Goal: Task Accomplishment & Management: Manage account settings

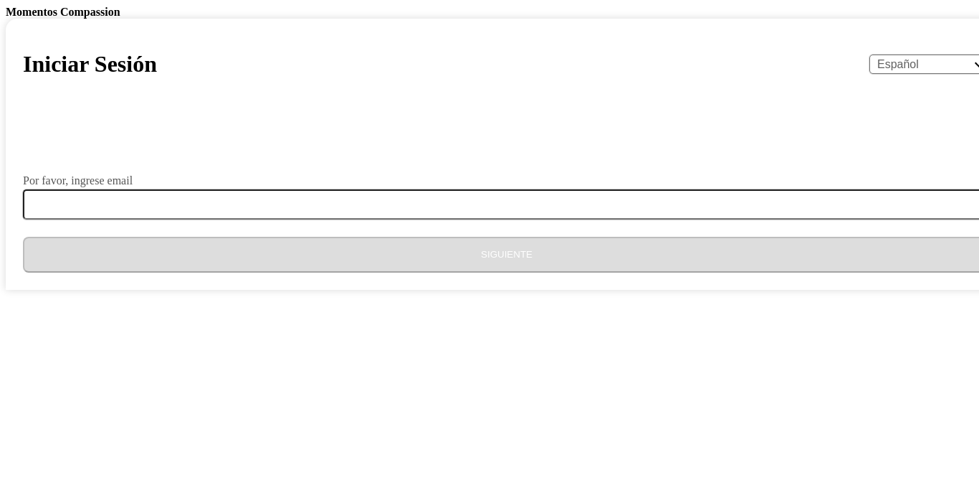
select select "es"
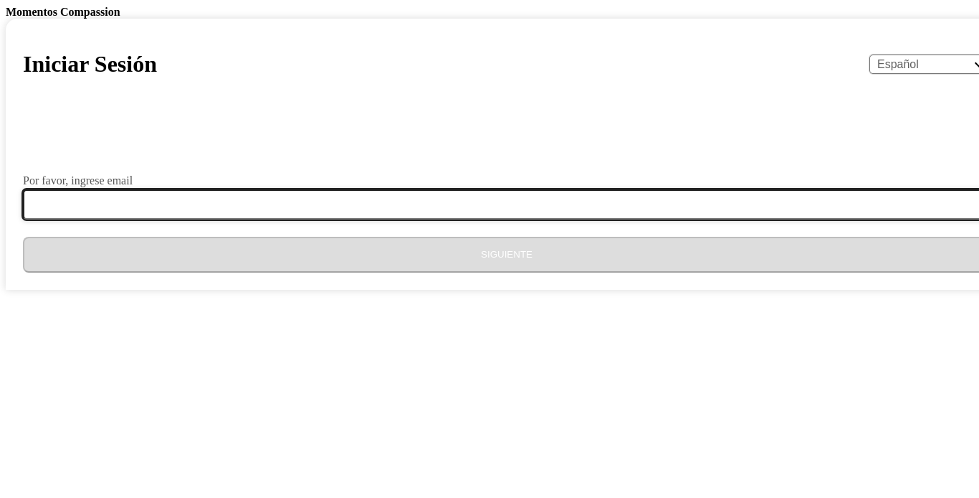
click at [430, 219] on input "Por favor, ingrese email" at bounding box center [515, 204] width 985 height 30
type input "[EMAIL_ADDRESS][DOMAIN_NAME]"
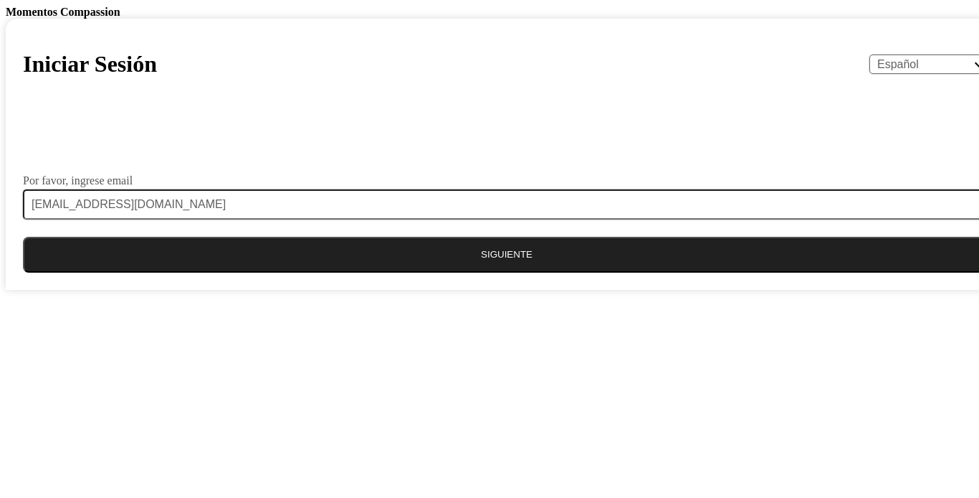
click at [437, 272] on button "Siguiente" at bounding box center [507, 255] width 968 height 36
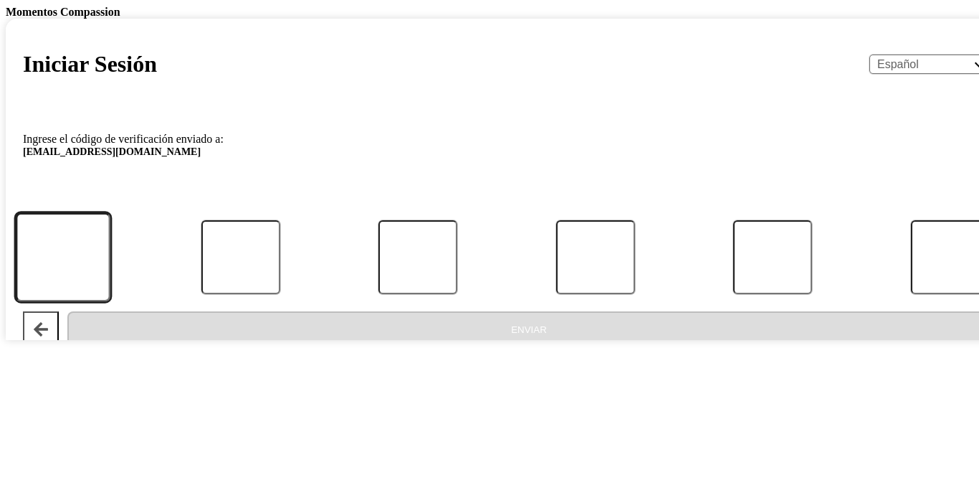
click at [110, 302] on input "Código" at bounding box center [63, 257] width 95 height 89
paste input "176052"
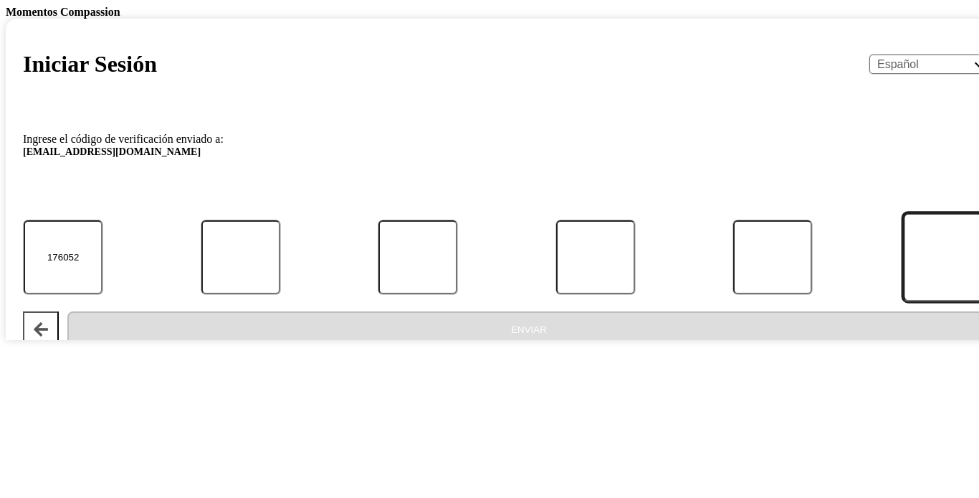
type input "1"
type input "7"
type input "6"
type input "0"
type input "5"
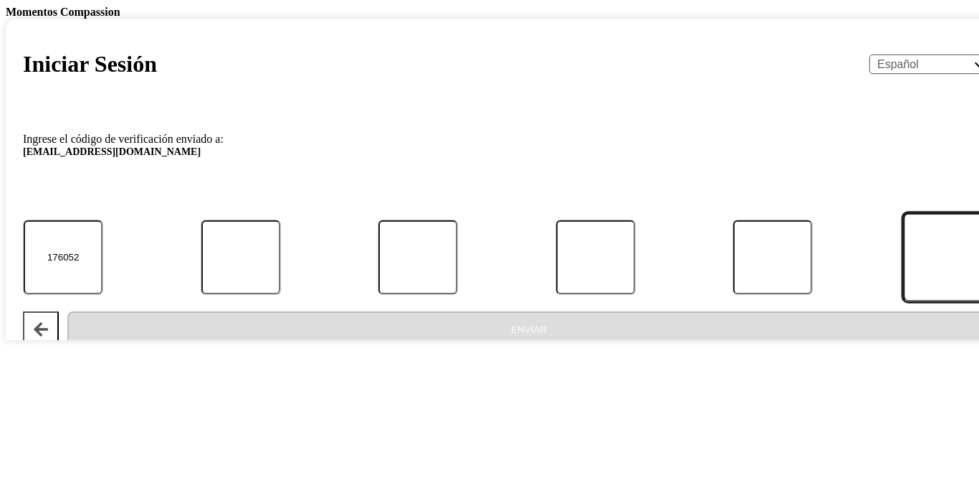
type input "2"
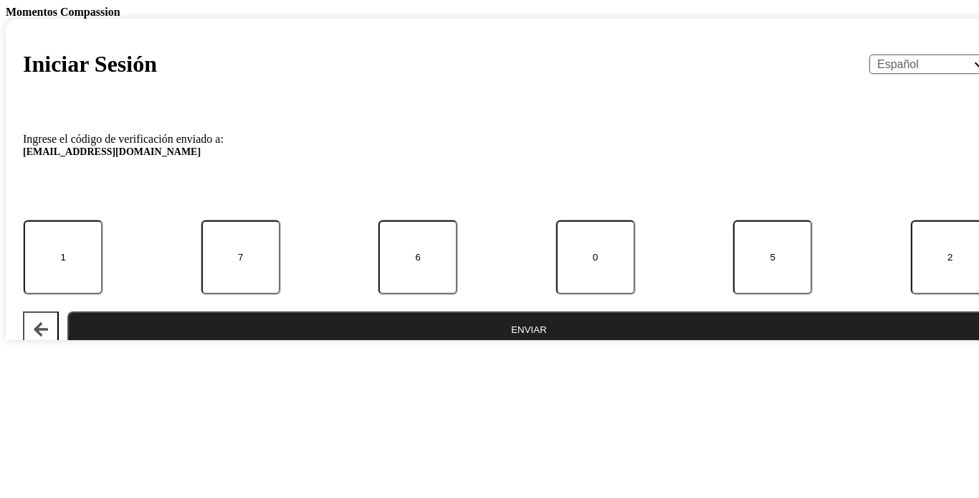
click at [511, 347] on button "Enviar" at bounding box center [528, 329] width 923 height 36
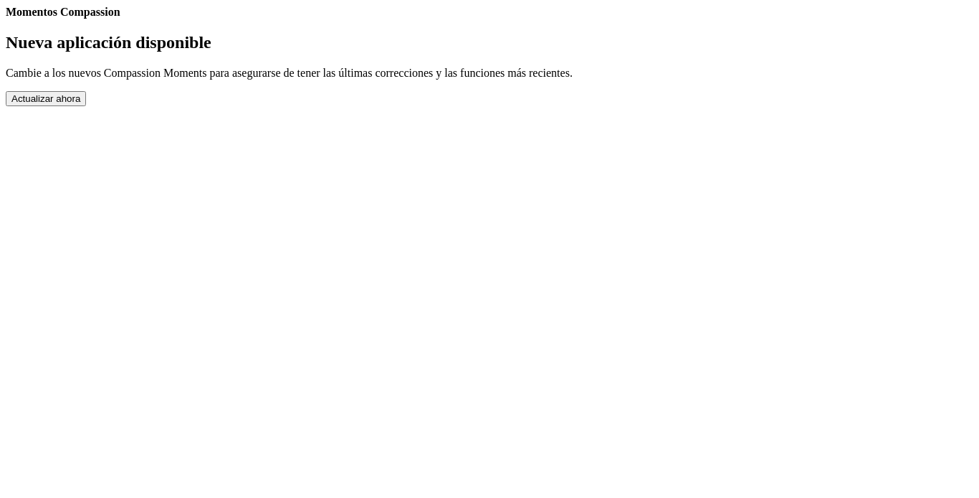
click at [86, 106] on button "Actualizar ahora" at bounding box center [46, 98] width 80 height 15
